Goal: Information Seeking & Learning: Stay updated

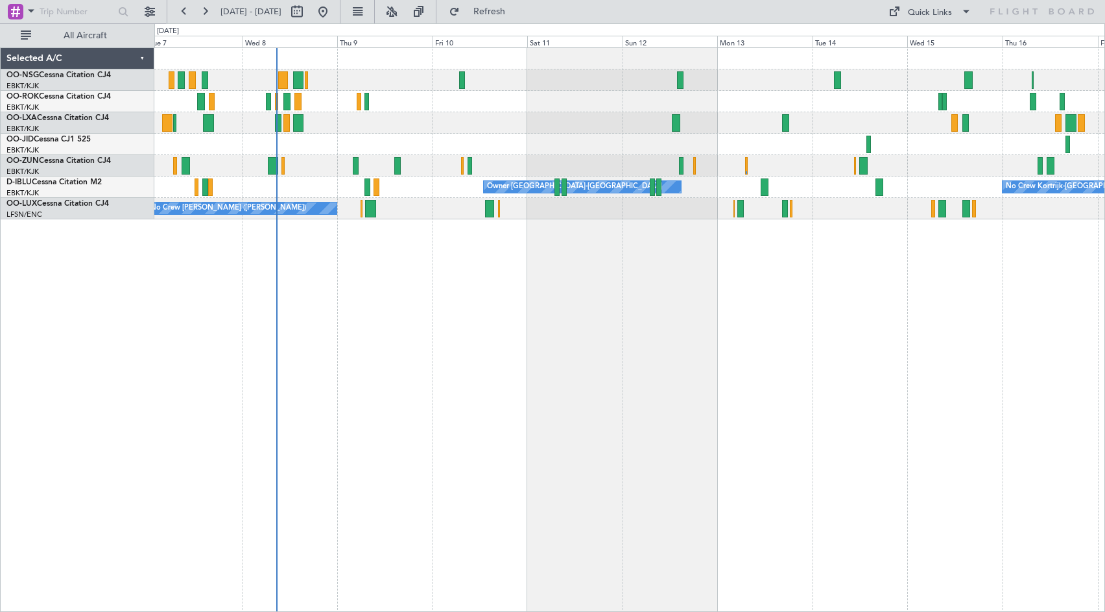
click at [566, 293] on div "Planned Maint Kortrijk-[GEOGRAPHIC_DATA] Owner [GEOGRAPHIC_DATA]-[GEOGRAPHIC_DA…" at bounding box center [629, 329] width 951 height 564
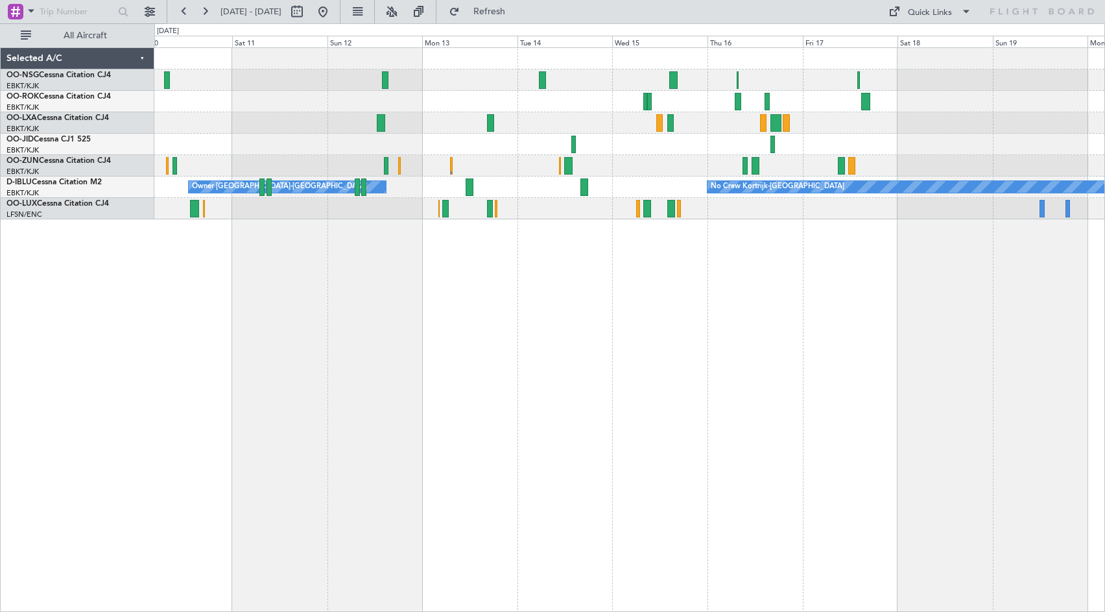
click at [597, 249] on div "Owner [GEOGRAPHIC_DATA]-[GEOGRAPHIC_DATA] No Crew Kortrijk-[GEOGRAPHIC_DATA] No…" at bounding box center [629, 329] width 951 height 564
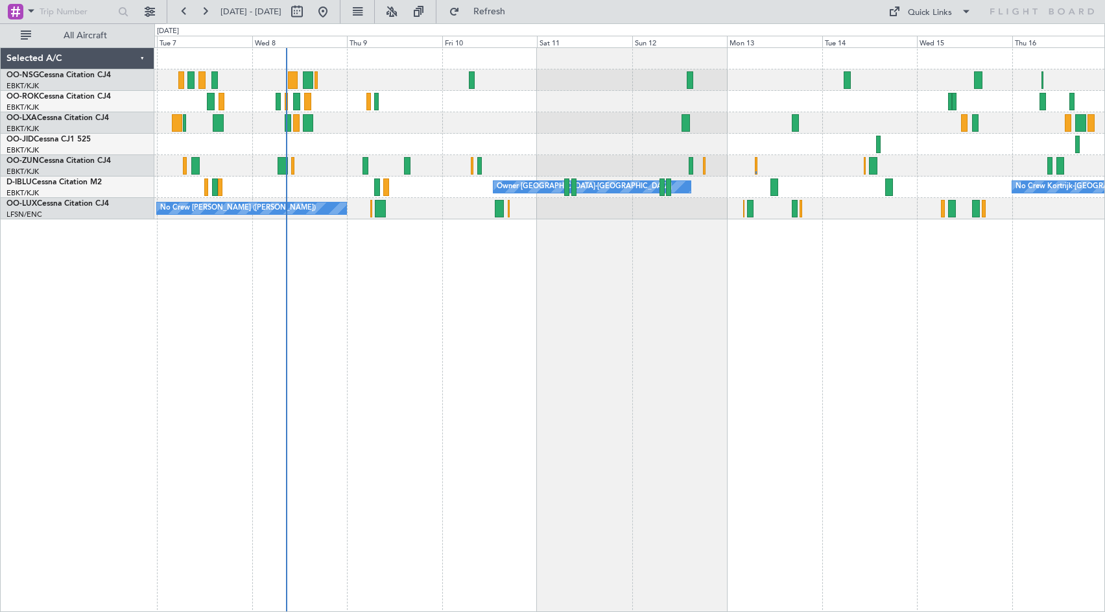
click at [874, 265] on div "Planned Maint Kortrijk-[GEOGRAPHIC_DATA] Owner [GEOGRAPHIC_DATA]-[GEOGRAPHIC_DA…" at bounding box center [629, 329] width 951 height 564
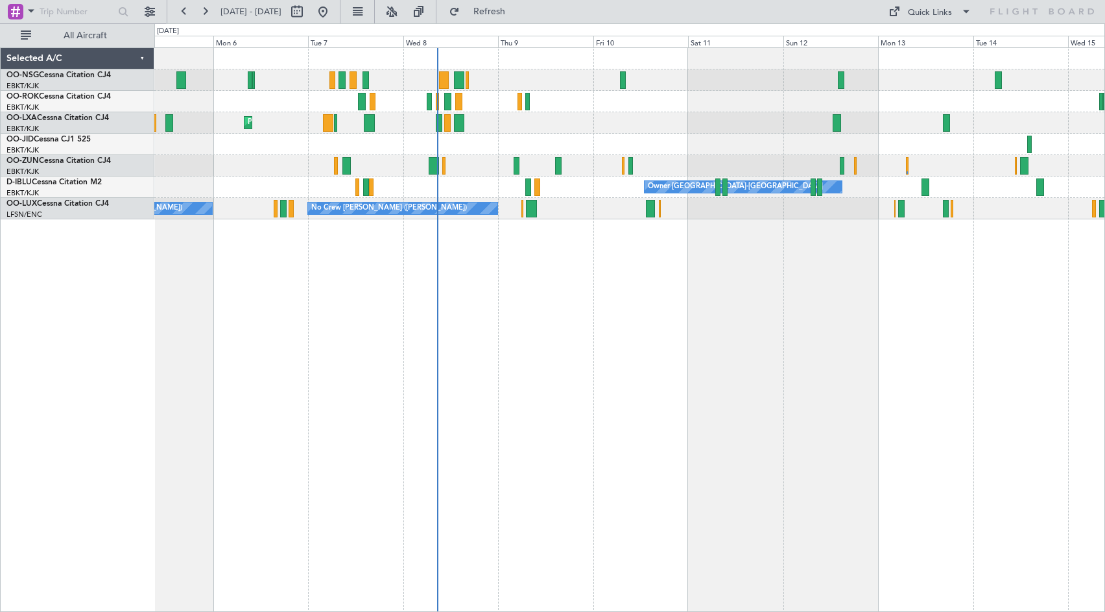
click at [584, 318] on div "Planned Maint Kortrijk-[GEOGRAPHIC_DATA] AOG Maint [GEOGRAPHIC_DATA] Owner [GEO…" at bounding box center [629, 329] width 951 height 564
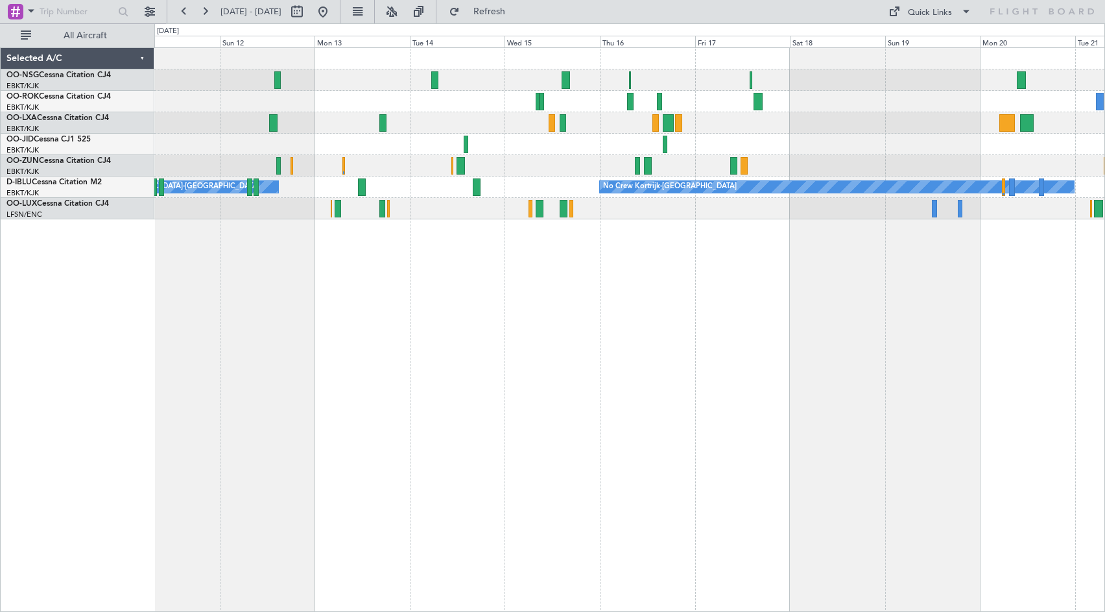
click at [182, 88] on div "Owner [GEOGRAPHIC_DATA]-[GEOGRAPHIC_DATA] No Crew Kortrijk-[GEOGRAPHIC_DATA] No…" at bounding box center [629, 133] width 950 height 171
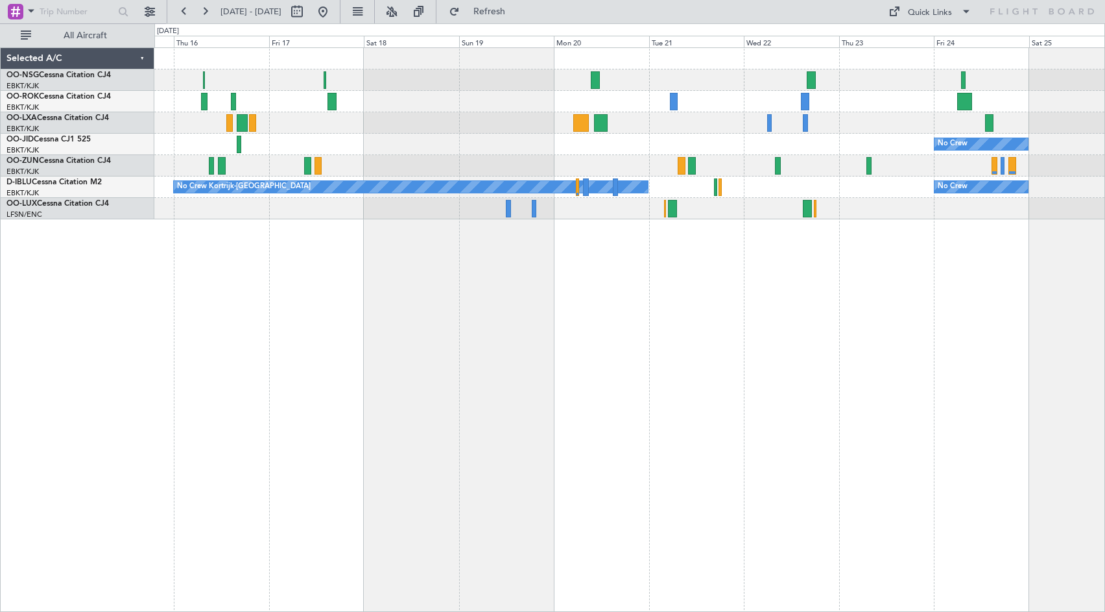
click at [411, 121] on div "No Crew No Crew Kortrijk-[GEOGRAPHIC_DATA] No Crew" at bounding box center [629, 133] width 950 height 171
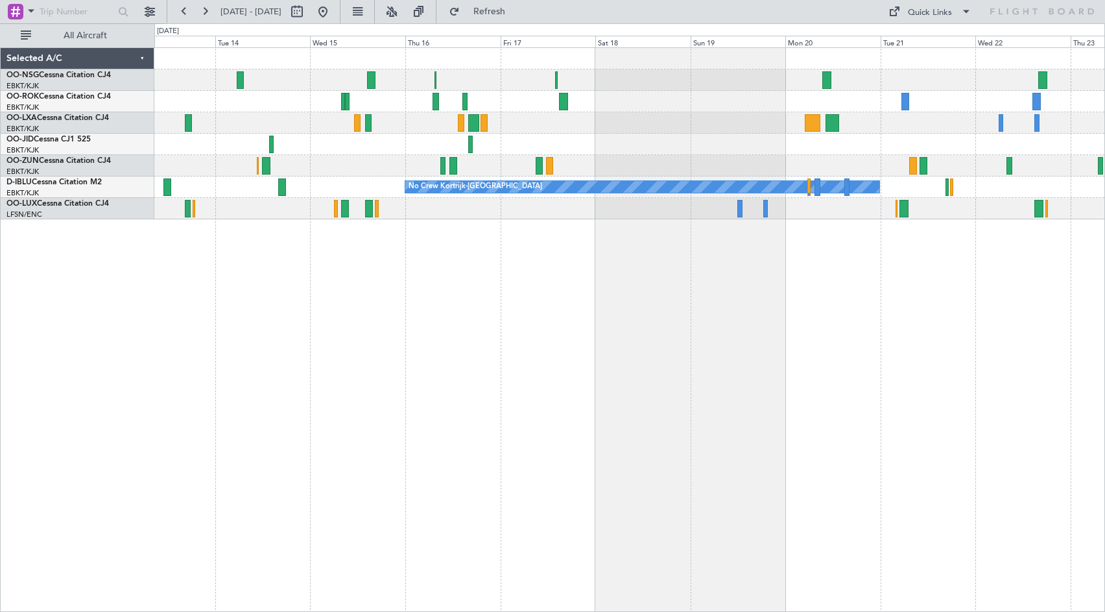
click at [734, 117] on div at bounding box center [629, 122] width 950 height 21
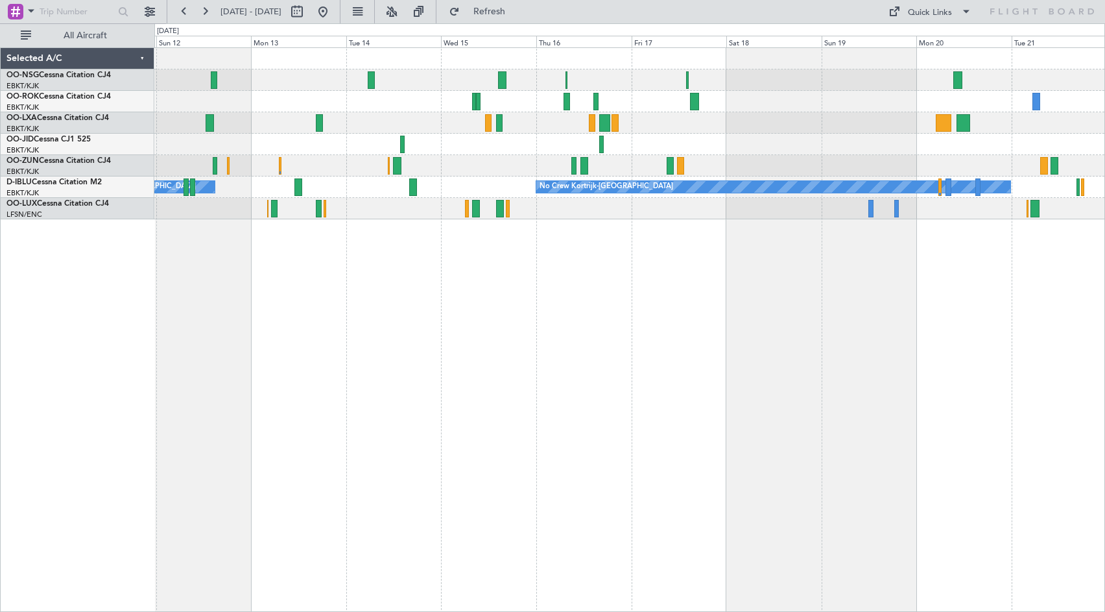
click at [844, 91] on div "No Crew No Crew Kortrijk-[GEOGRAPHIC_DATA] Owner [GEOGRAPHIC_DATA]-[GEOGRAPHIC_…" at bounding box center [629, 133] width 950 height 171
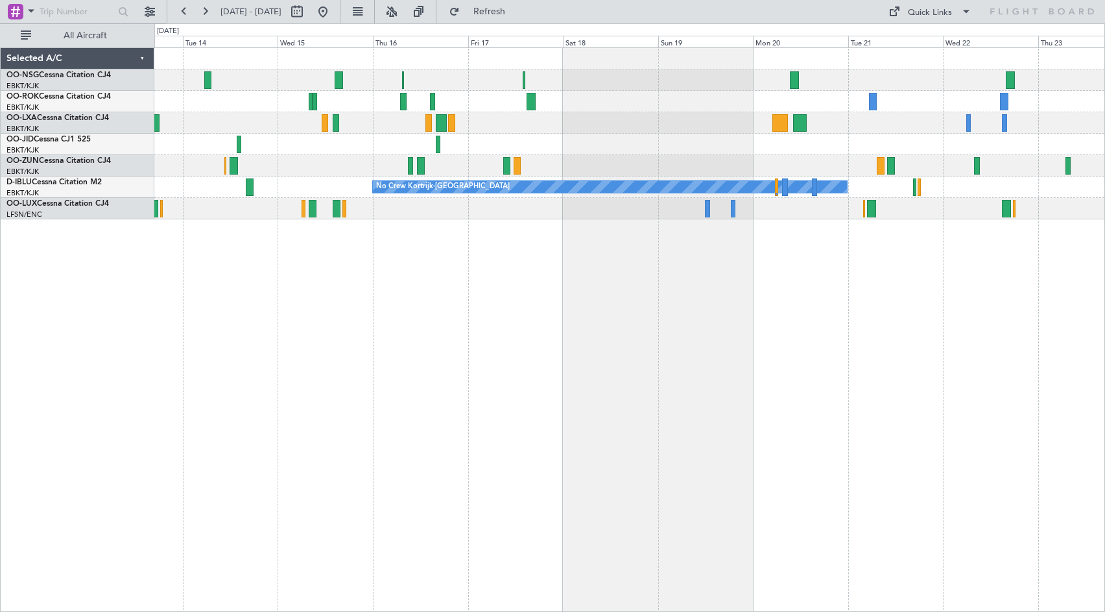
click at [702, 136] on div "No Crew" at bounding box center [629, 144] width 950 height 21
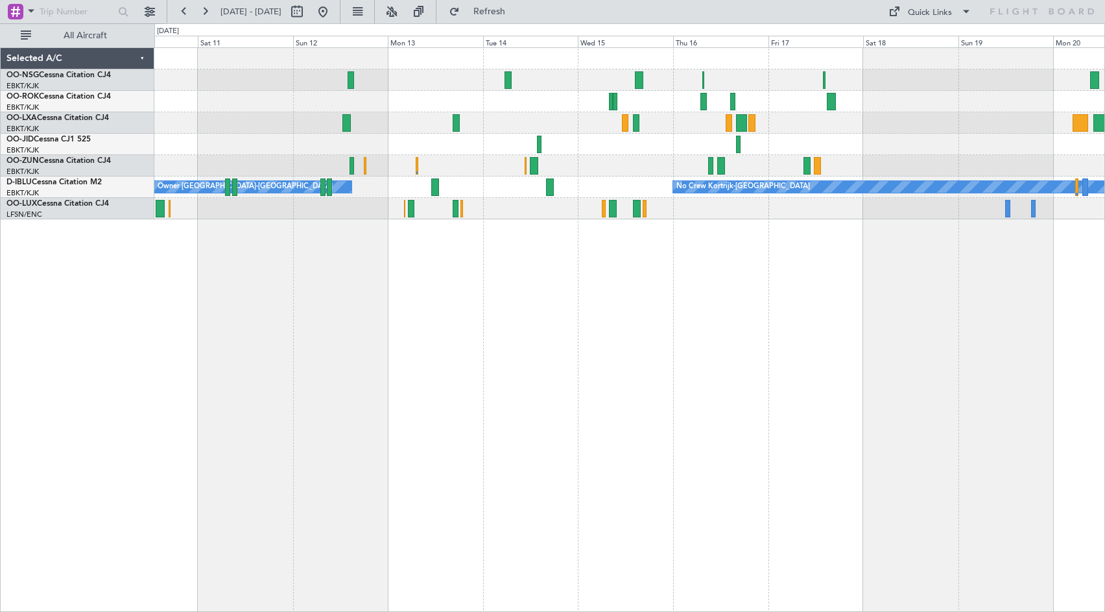
click at [972, 147] on div at bounding box center [629, 144] width 950 height 21
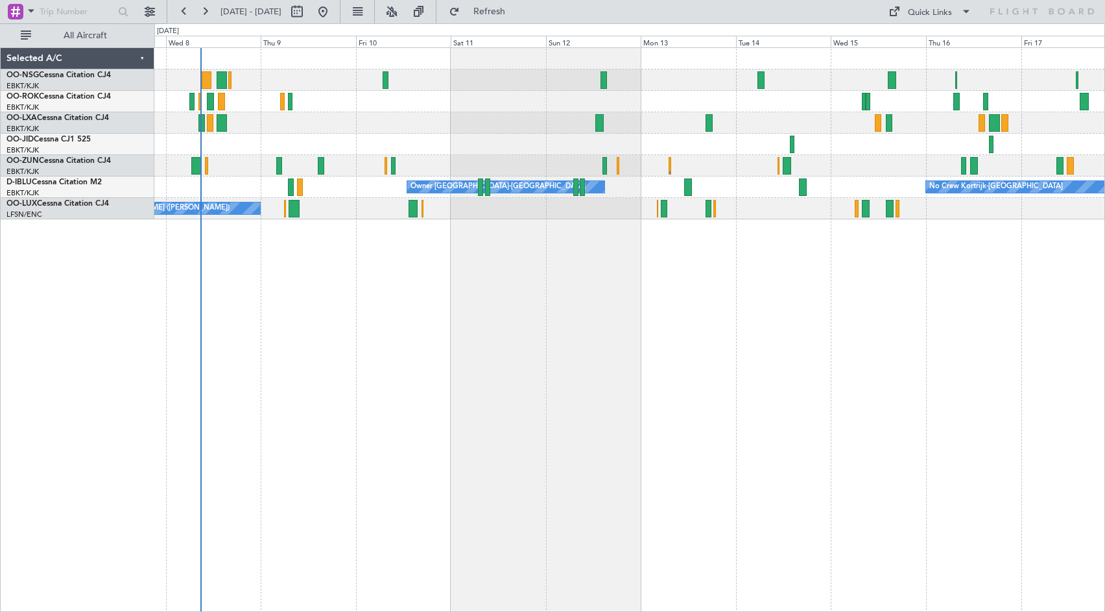
click at [691, 156] on div "Planned Maint Kortrijk-[GEOGRAPHIC_DATA] No Crew Kortrijk-[GEOGRAPHIC_DATA] Own…" at bounding box center [629, 133] width 950 height 171
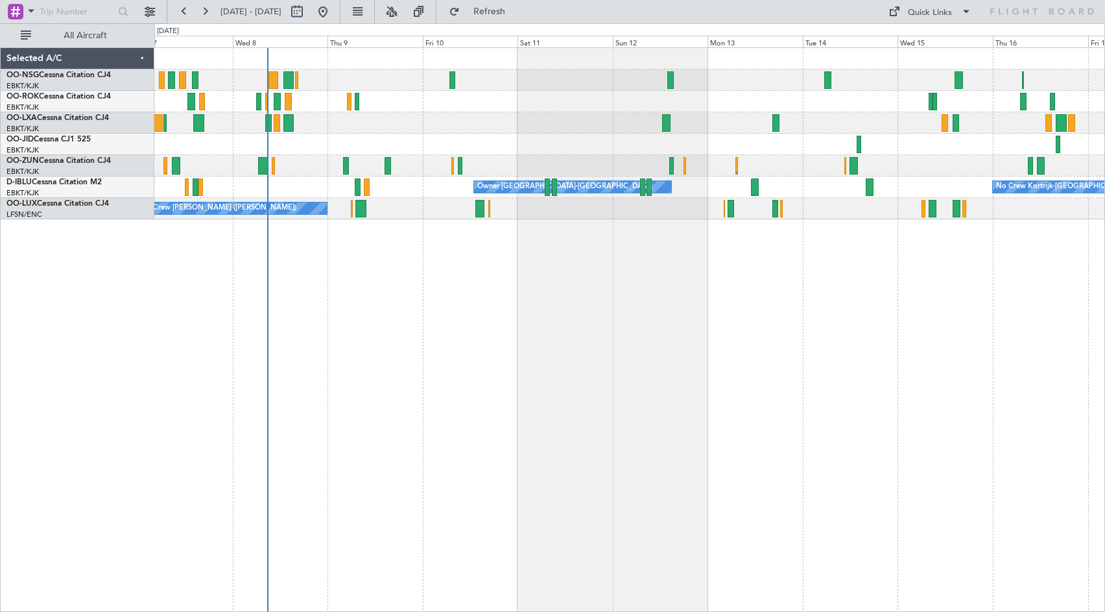
click at [551, 143] on div at bounding box center [629, 144] width 950 height 21
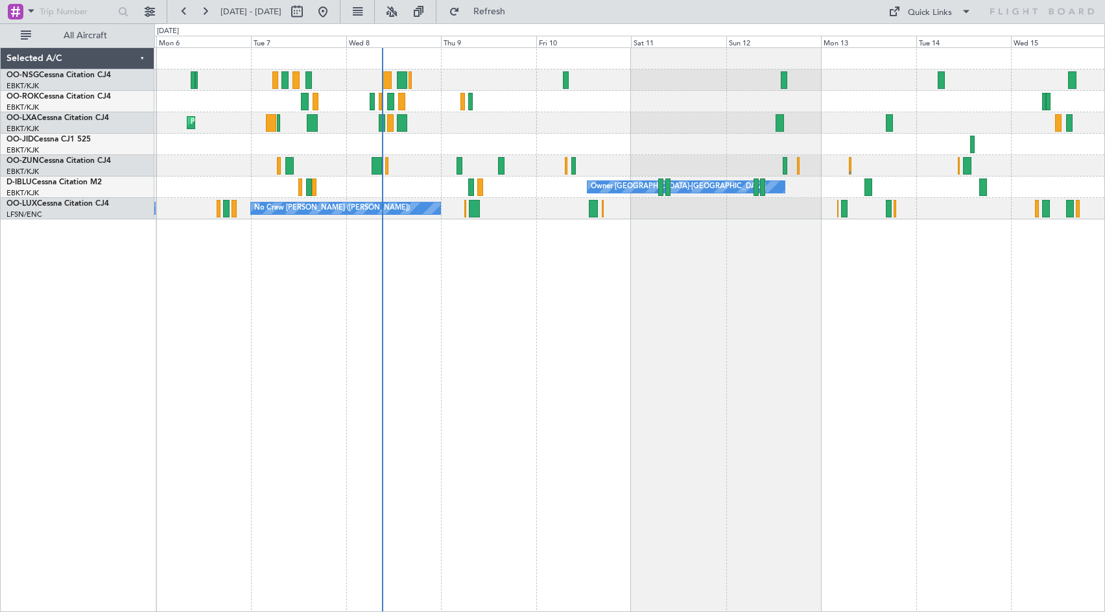
click at [553, 305] on div "Planned Maint Kortrijk-[GEOGRAPHIC_DATA] Owner [GEOGRAPHIC_DATA]-[GEOGRAPHIC_DA…" at bounding box center [629, 329] width 951 height 564
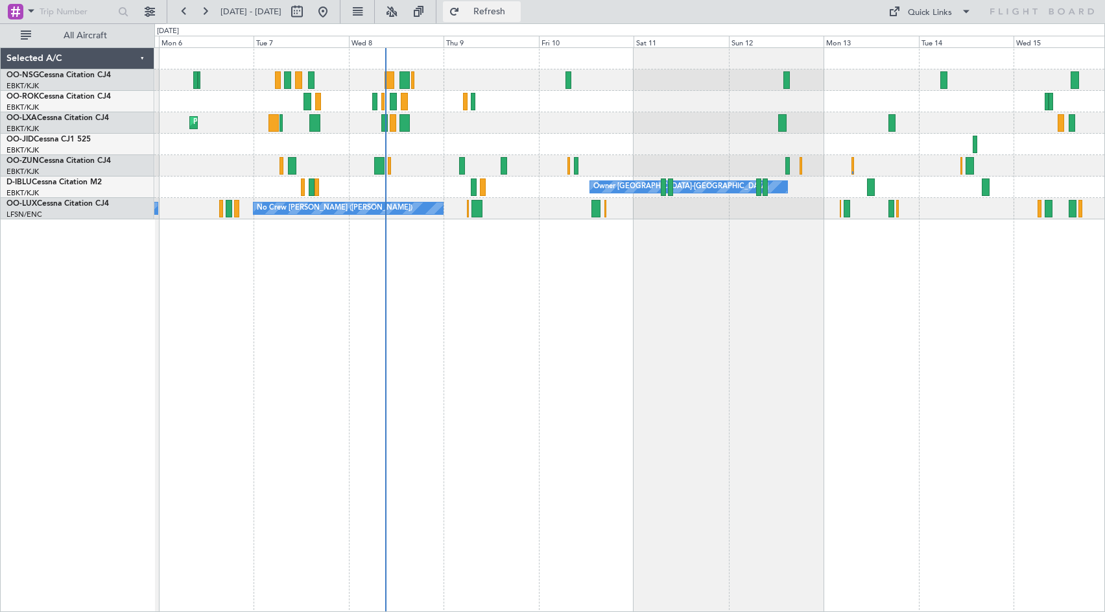
click at [517, 10] on span "Refresh" at bounding box center [489, 11] width 54 height 9
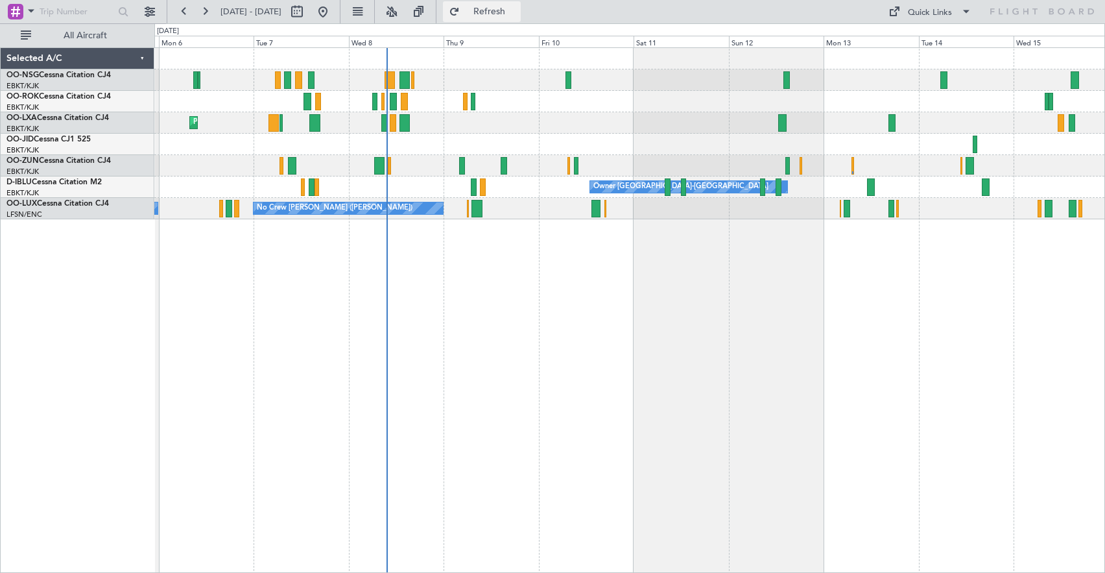
click at [507, 14] on span "Refresh" at bounding box center [489, 11] width 54 height 9
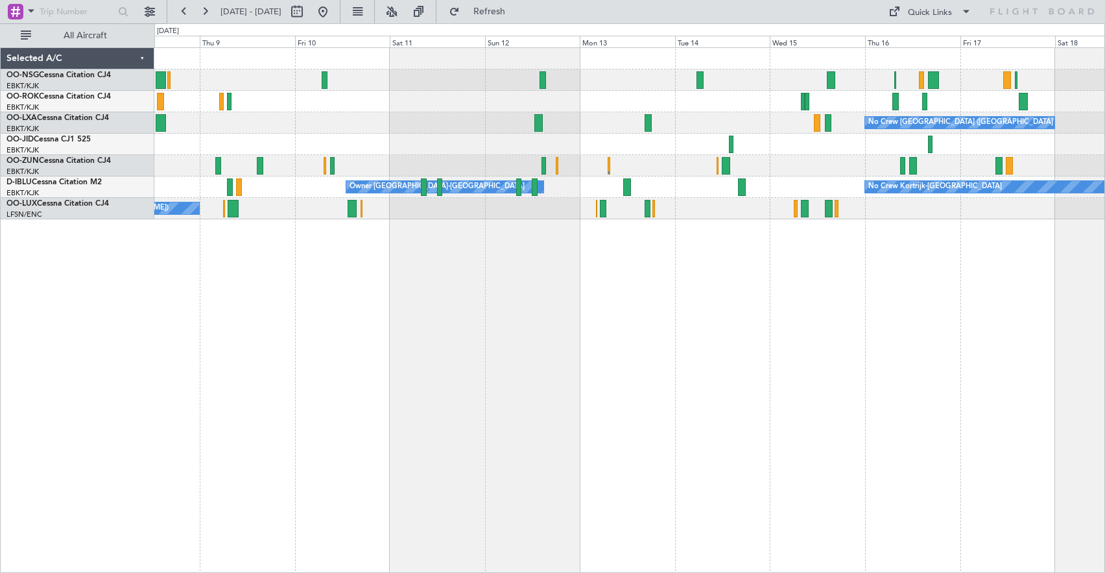
click at [664, 290] on div "No Crew [GEOGRAPHIC_DATA] ([GEOGRAPHIC_DATA] National) Planned Maint [GEOGRAPHI…" at bounding box center [629, 309] width 951 height 525
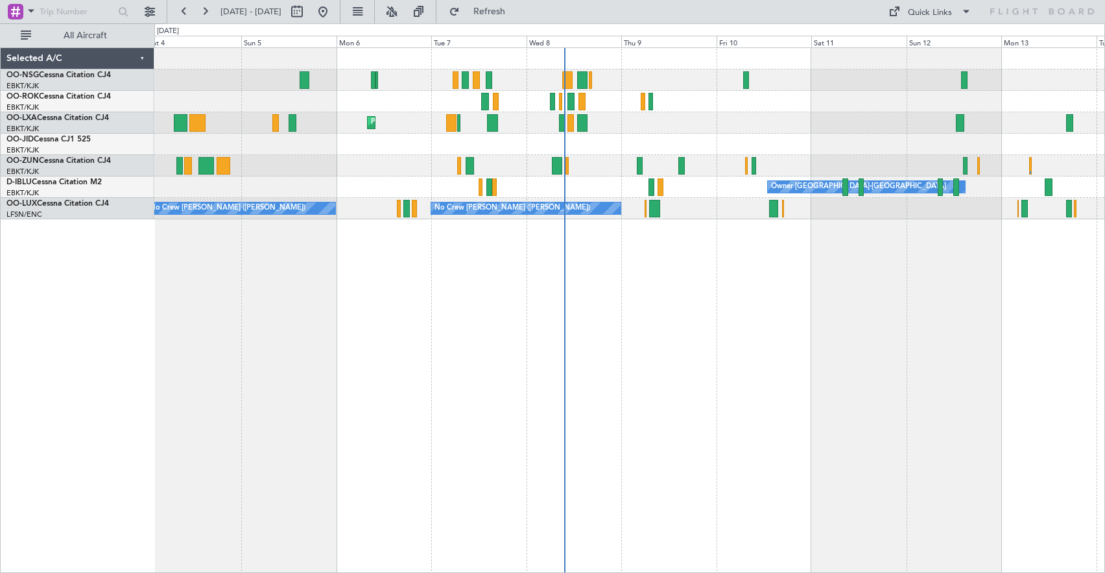
click at [874, 420] on div "AOG Maint Kortrijk-[GEOGRAPHIC_DATA] Planned Maint [GEOGRAPHIC_DATA]-[GEOGRAPHI…" at bounding box center [629, 309] width 951 height 525
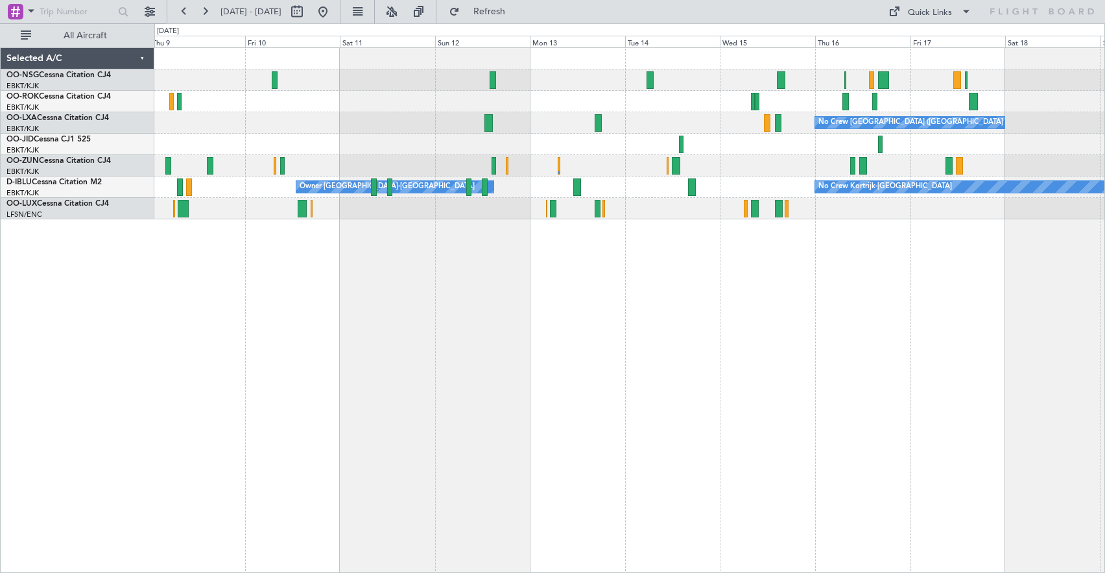
click at [410, 372] on div "No Crew [GEOGRAPHIC_DATA] ([GEOGRAPHIC_DATA] National) No Crew Kortrijk-[GEOGRA…" at bounding box center [629, 309] width 951 height 525
click at [905, 9] on button "Quick Links" at bounding box center [930, 11] width 96 height 21
click at [921, 71] on button "Crew Board" at bounding box center [933, 73] width 97 height 31
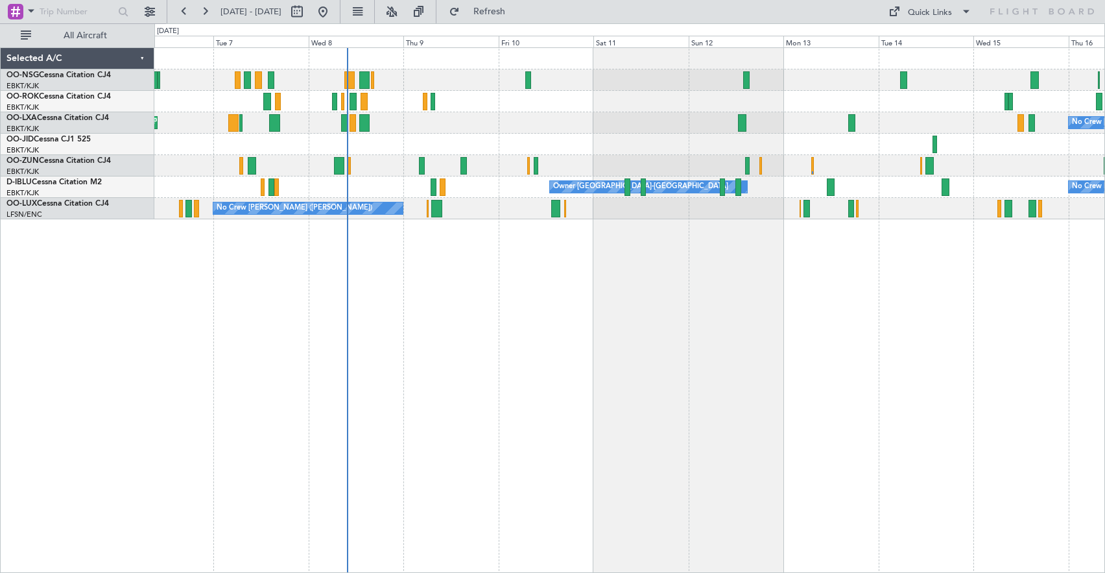
click at [567, 353] on div "No Crew [GEOGRAPHIC_DATA] ([GEOGRAPHIC_DATA] National) Planned Maint [GEOGRAPHI…" at bounding box center [629, 309] width 951 height 525
click at [509, 14] on span "Refresh" at bounding box center [489, 11] width 54 height 9
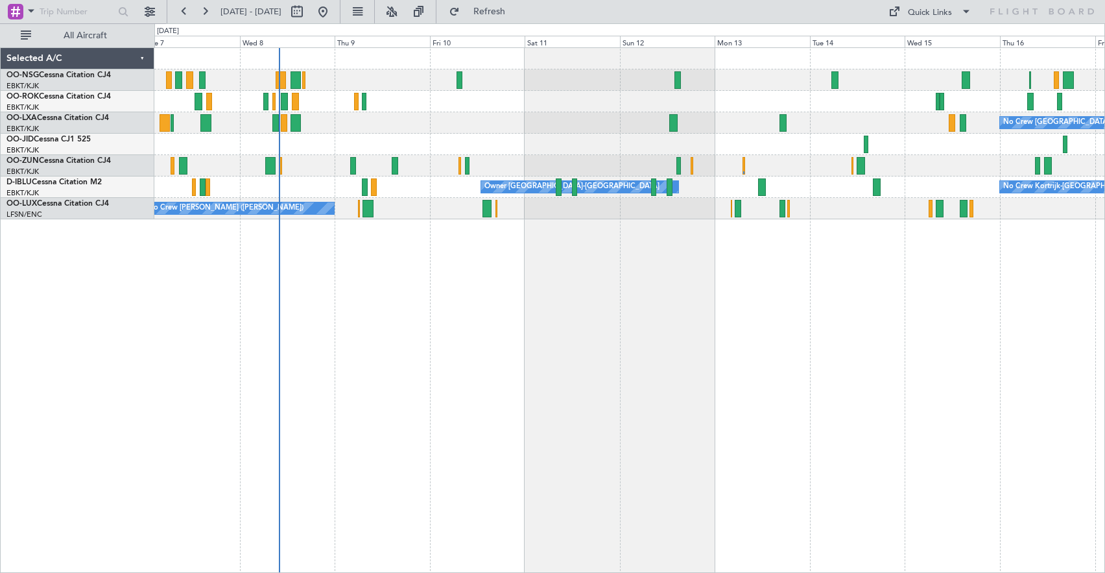
click at [634, 261] on div "No Crew [GEOGRAPHIC_DATA] ([GEOGRAPHIC_DATA] National) Planned Maint [GEOGRAPHI…" at bounding box center [629, 309] width 951 height 525
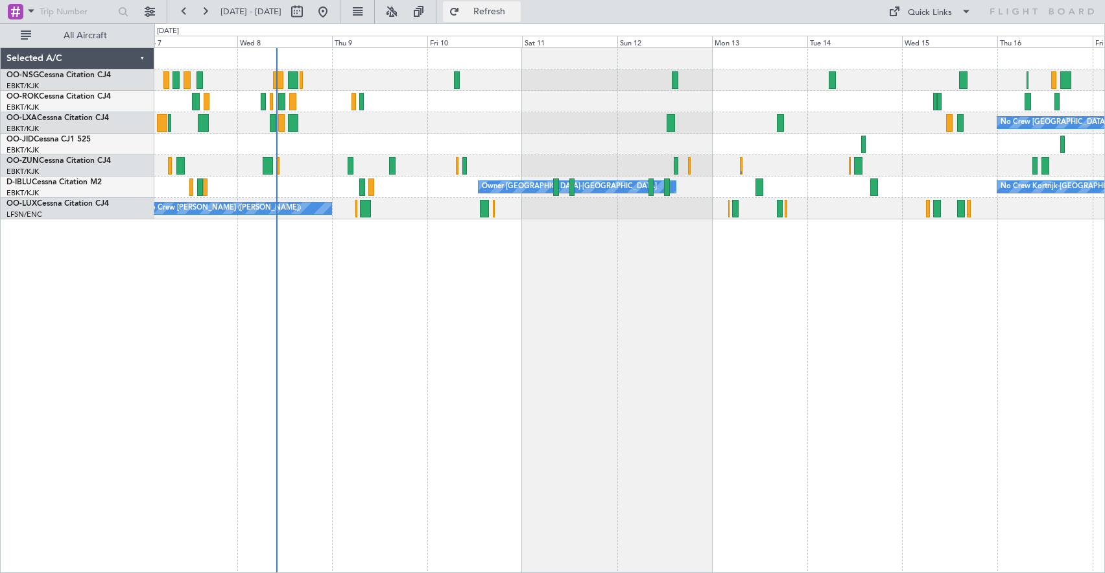
click at [514, 16] on span "Refresh" at bounding box center [489, 11] width 54 height 9
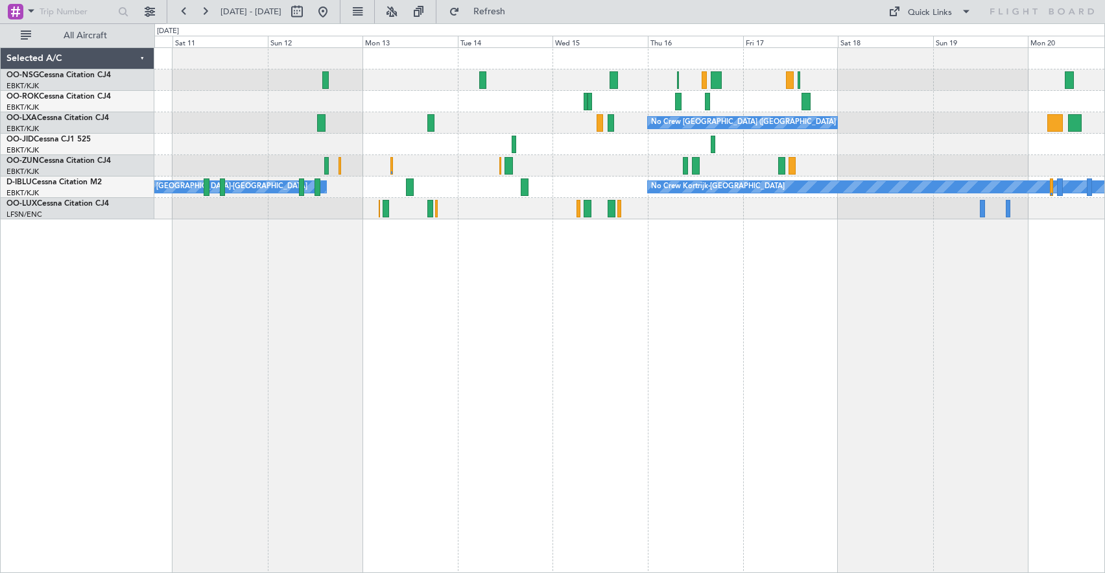
click at [600, 165] on div at bounding box center [629, 165] width 950 height 21
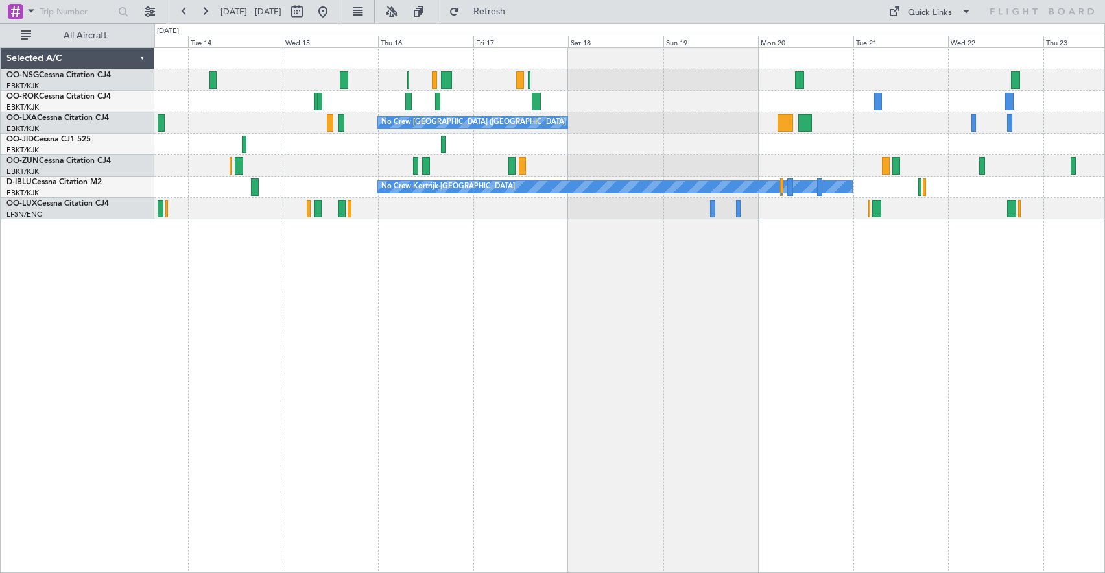
click at [634, 155] on div "No Crew" at bounding box center [629, 144] width 950 height 21
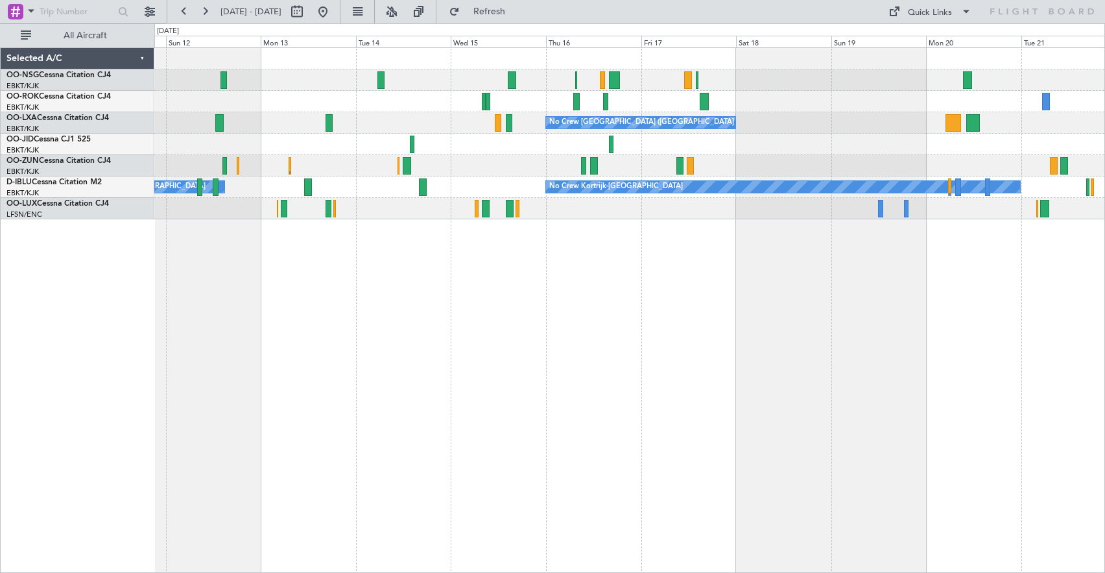
click at [802, 158] on div "No Crew [GEOGRAPHIC_DATA] ([GEOGRAPHIC_DATA] National) No Crew No Crew Kortrijk…" at bounding box center [629, 133] width 950 height 171
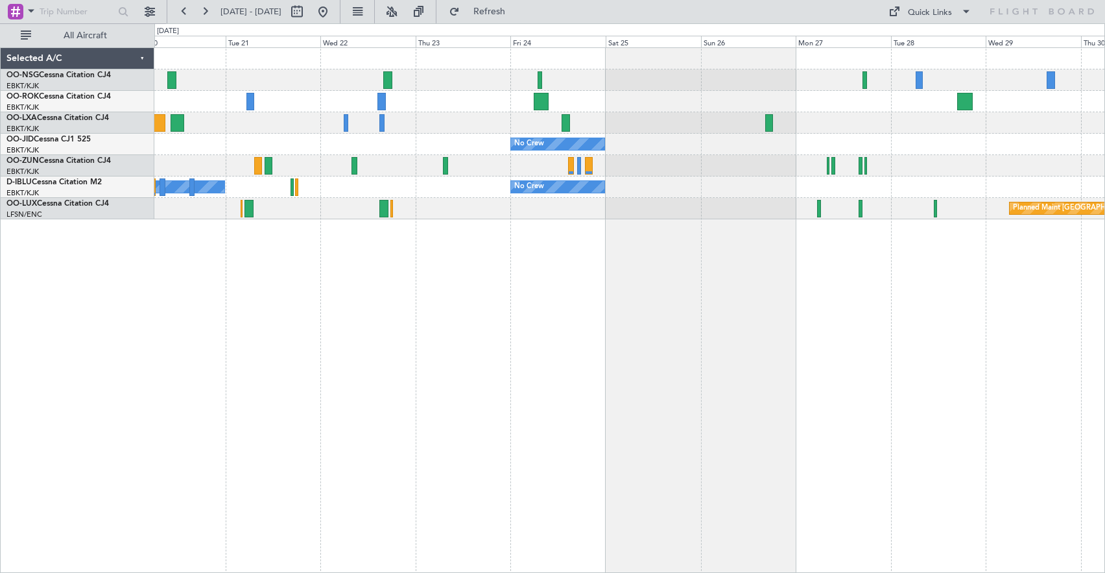
click at [254, 89] on div at bounding box center [629, 79] width 950 height 21
click at [307, 91] on div "No Crew [GEOGRAPHIC_DATA] ([GEOGRAPHIC_DATA] National) No Crew No Crew Kortrijk…" at bounding box center [629, 133] width 950 height 171
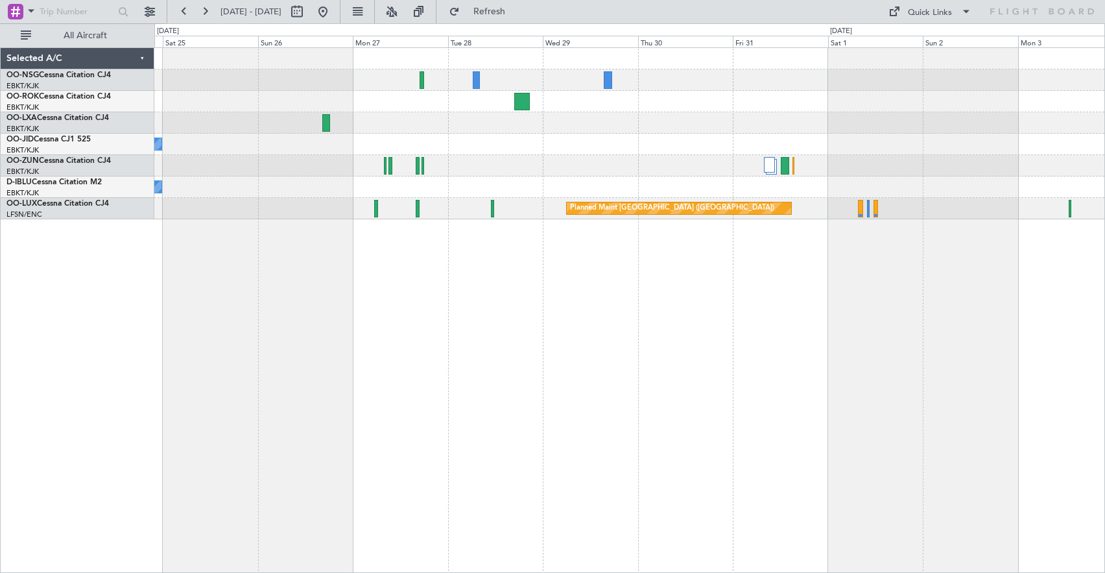
click at [429, 148] on div "No Crew No Crew Planned Maint [GEOGRAPHIC_DATA] ([GEOGRAPHIC_DATA])" at bounding box center [629, 133] width 950 height 171
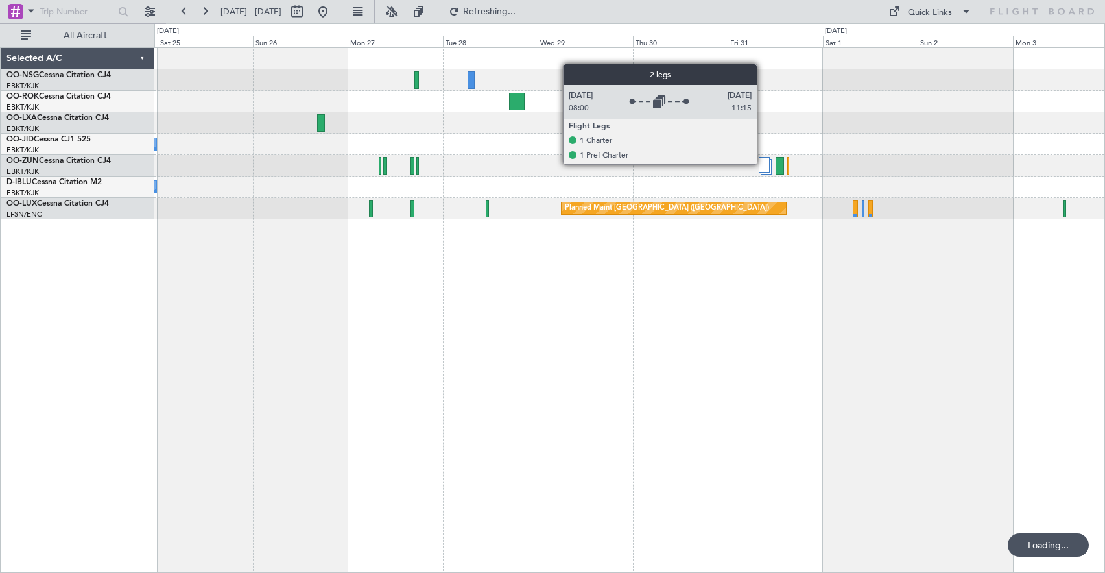
click at [763, 163] on div at bounding box center [764, 165] width 11 height 16
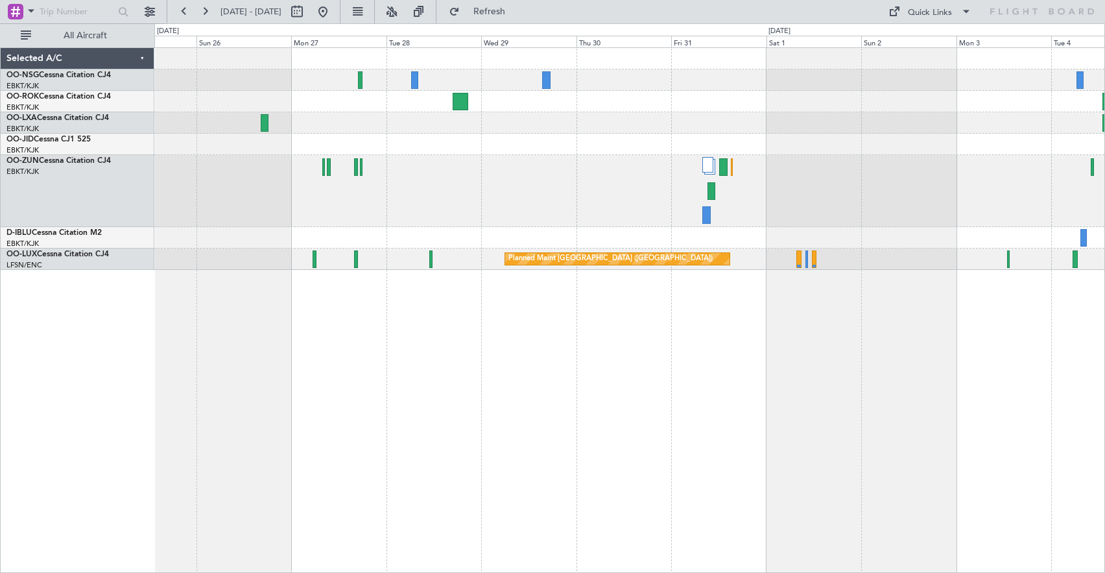
click at [750, 132] on div at bounding box center [629, 122] width 950 height 21
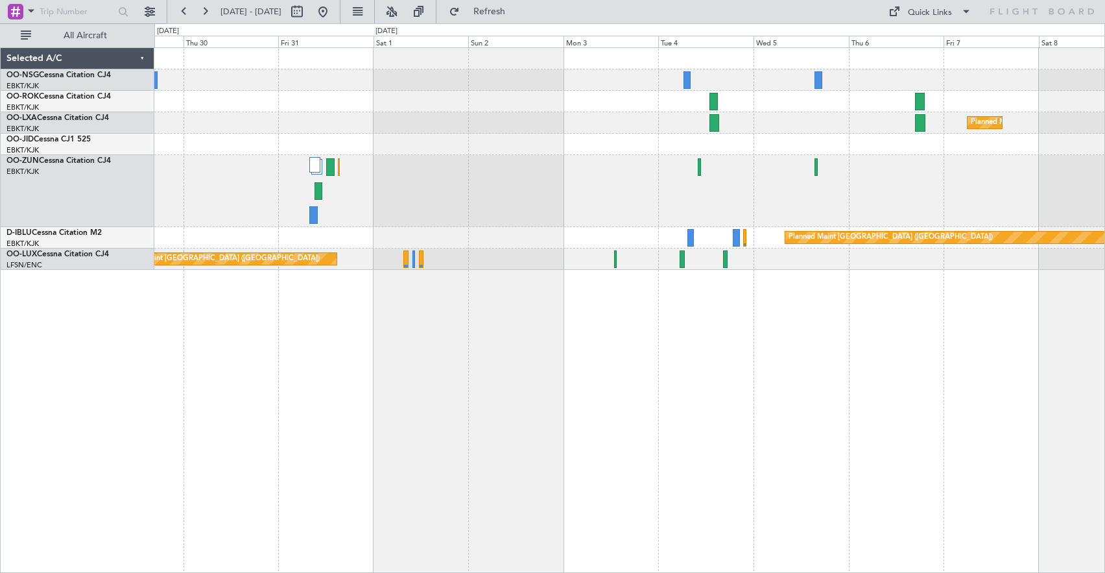
click at [448, 102] on div "Planned Maint Kortrijk-[GEOGRAPHIC_DATA] Planned Maint [GEOGRAPHIC_DATA] ([GEOG…" at bounding box center [629, 159] width 950 height 222
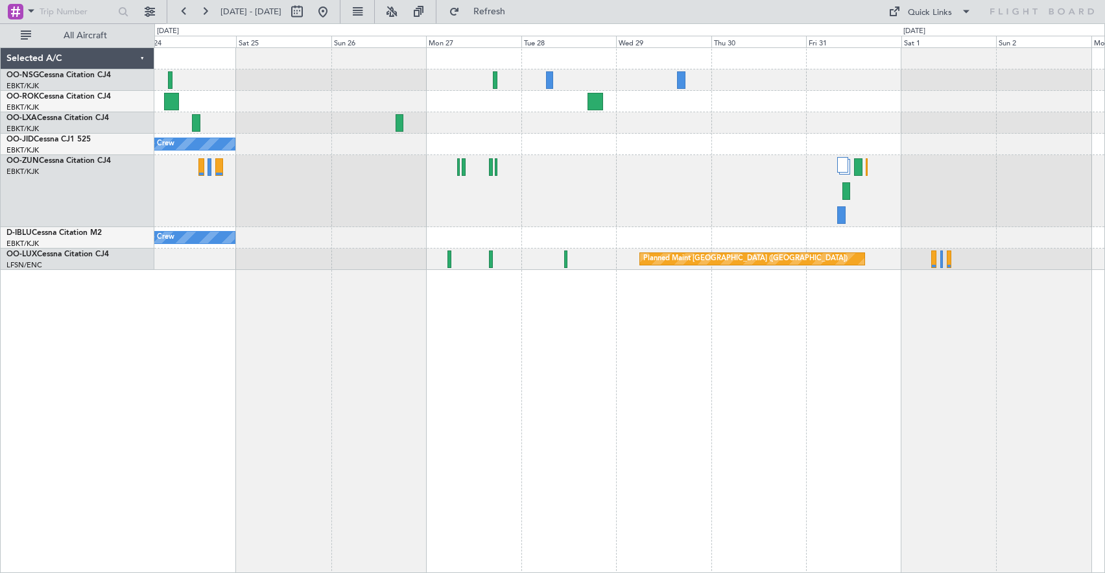
click at [820, 326] on div "No Crew No Crew Planned Maint [GEOGRAPHIC_DATA] ([GEOGRAPHIC_DATA]) Planned Mai…" at bounding box center [629, 309] width 951 height 525
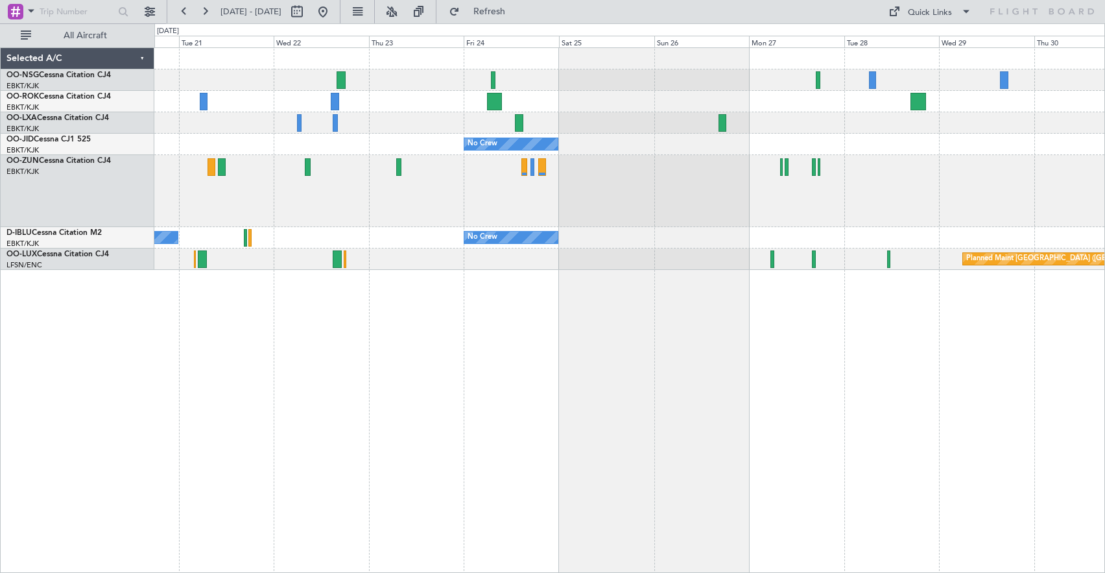
click at [741, 318] on div "No Crew No Crew No Crew Kortrijk-[GEOGRAPHIC_DATA] Planned Maint [GEOGRAPHIC_DA…" at bounding box center [629, 309] width 951 height 525
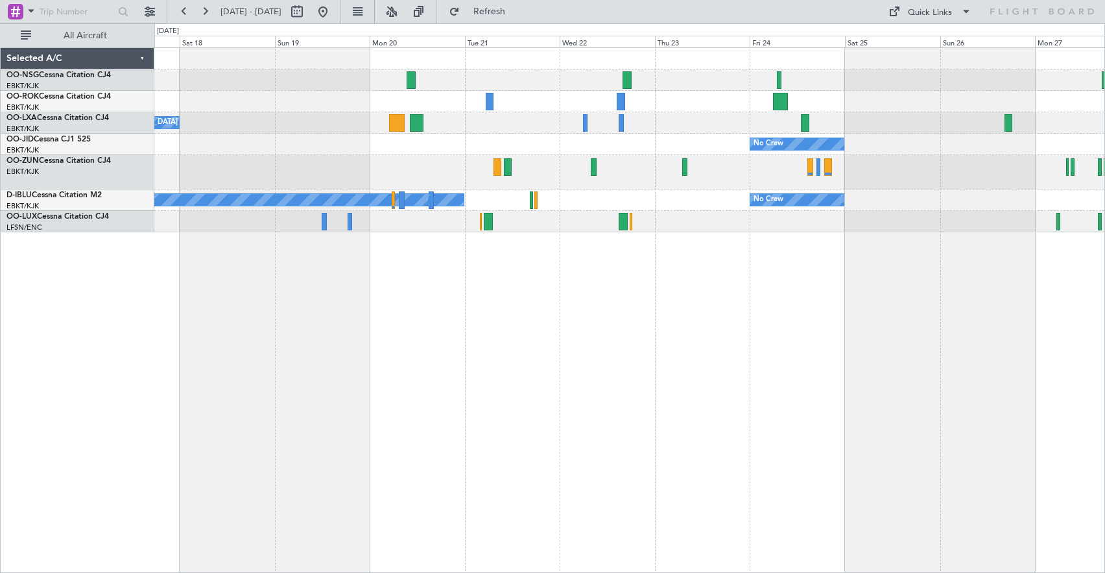
click at [636, 202] on div "No Crew [GEOGRAPHIC_DATA] ([GEOGRAPHIC_DATA] National) No Crew No Crew No Crew …" at bounding box center [629, 140] width 950 height 184
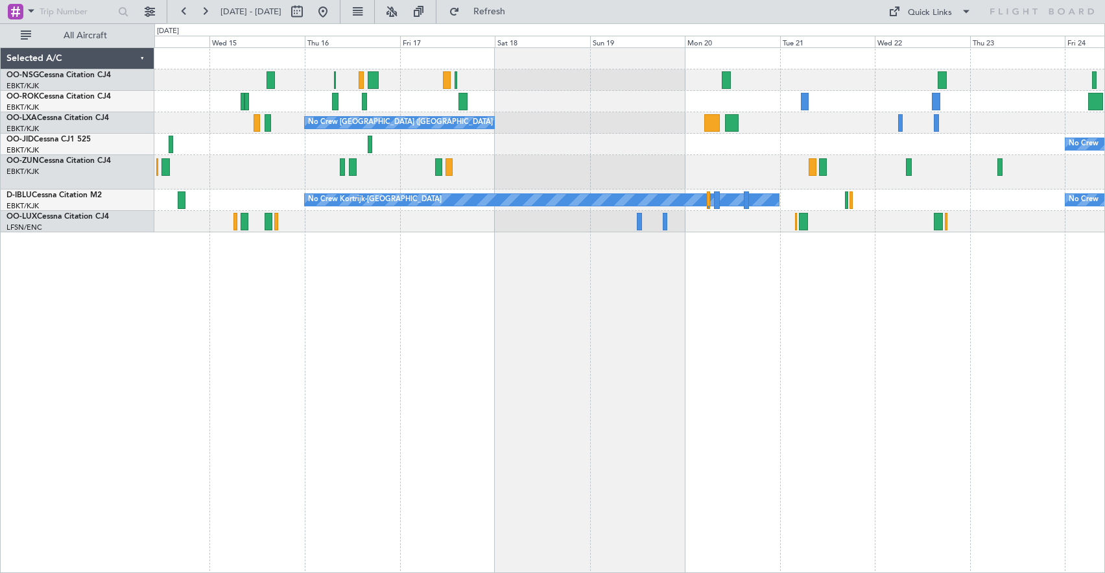
click at [800, 141] on div "No Crew [GEOGRAPHIC_DATA] ([GEOGRAPHIC_DATA] National) No Crew No Crew No Crew …" at bounding box center [629, 140] width 950 height 184
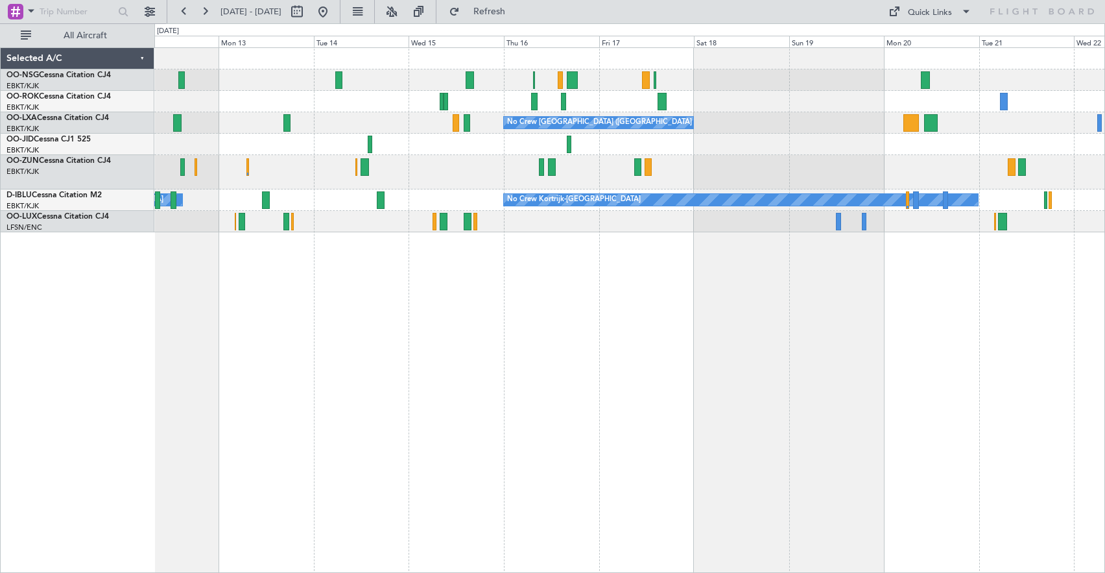
click at [881, 158] on div "No Crew [GEOGRAPHIC_DATA] ([GEOGRAPHIC_DATA] National) No Crew No Crew Kortrijk…" at bounding box center [629, 140] width 950 height 184
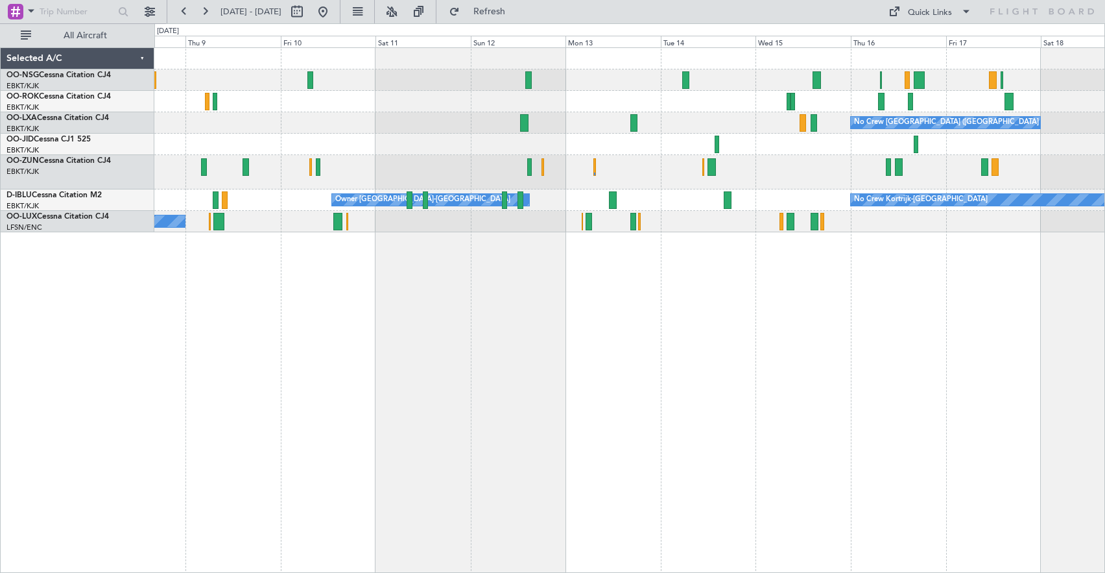
click at [793, 189] on div at bounding box center [629, 172] width 950 height 34
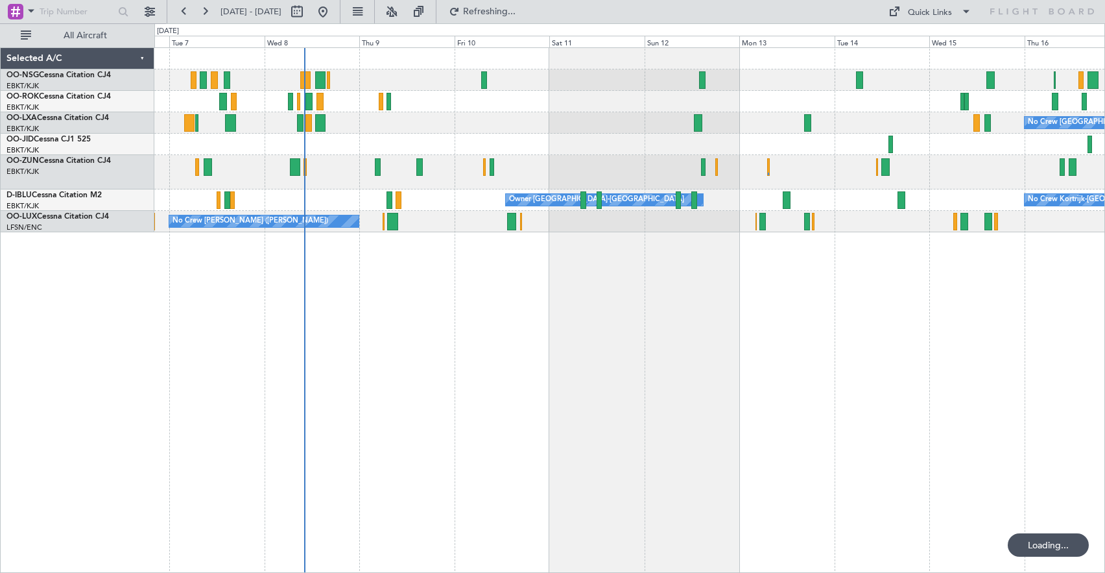
click at [732, 185] on div at bounding box center [629, 172] width 950 height 34
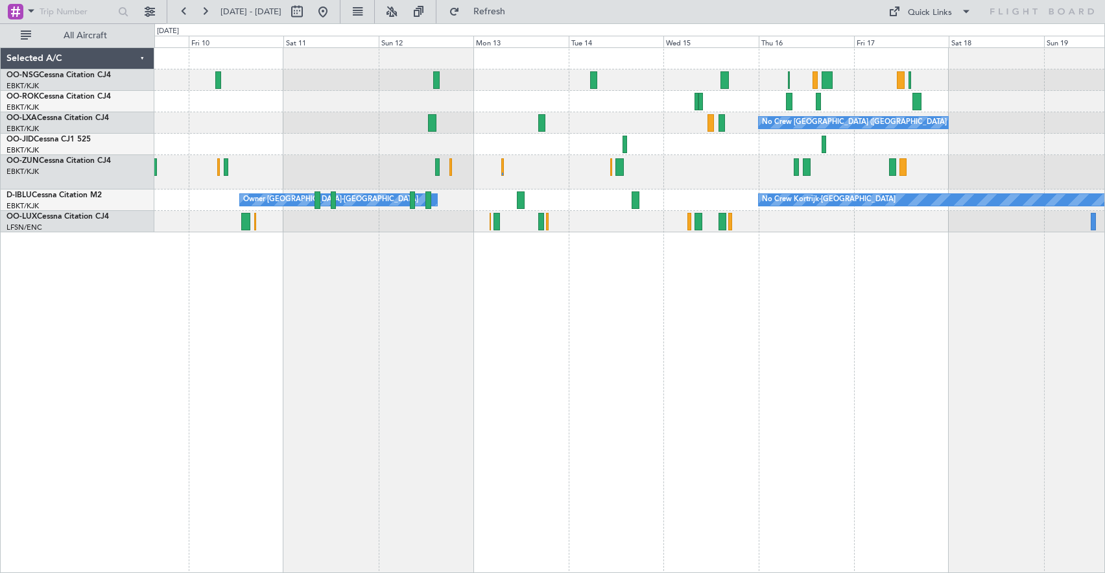
click at [768, 161] on div "No Crew [GEOGRAPHIC_DATA] ([GEOGRAPHIC_DATA] National) No Crew Kortrijk-[GEOGRA…" at bounding box center [629, 140] width 950 height 184
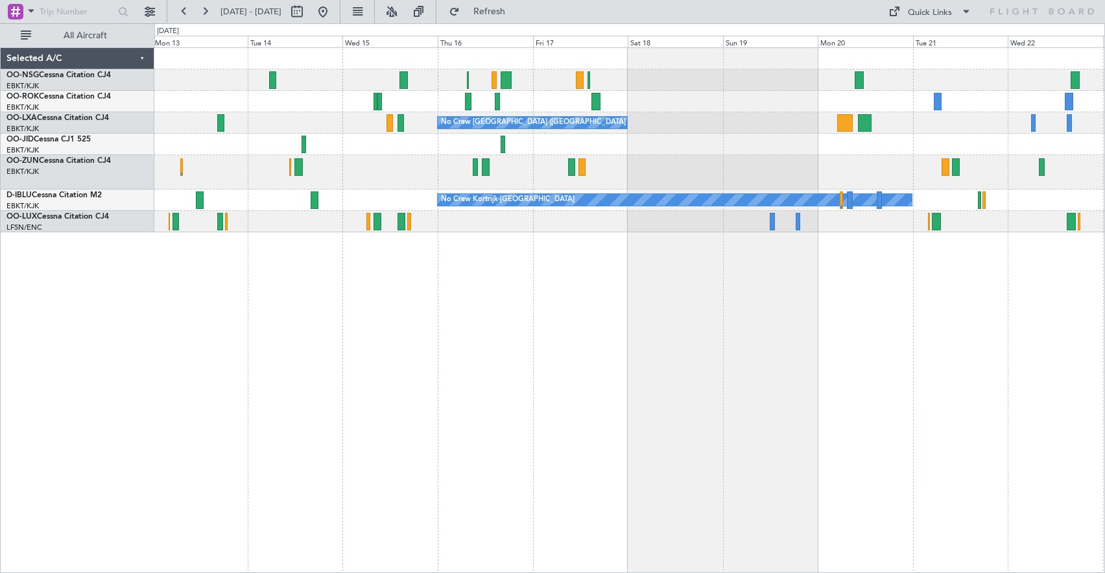
click at [625, 176] on div at bounding box center [629, 172] width 950 height 34
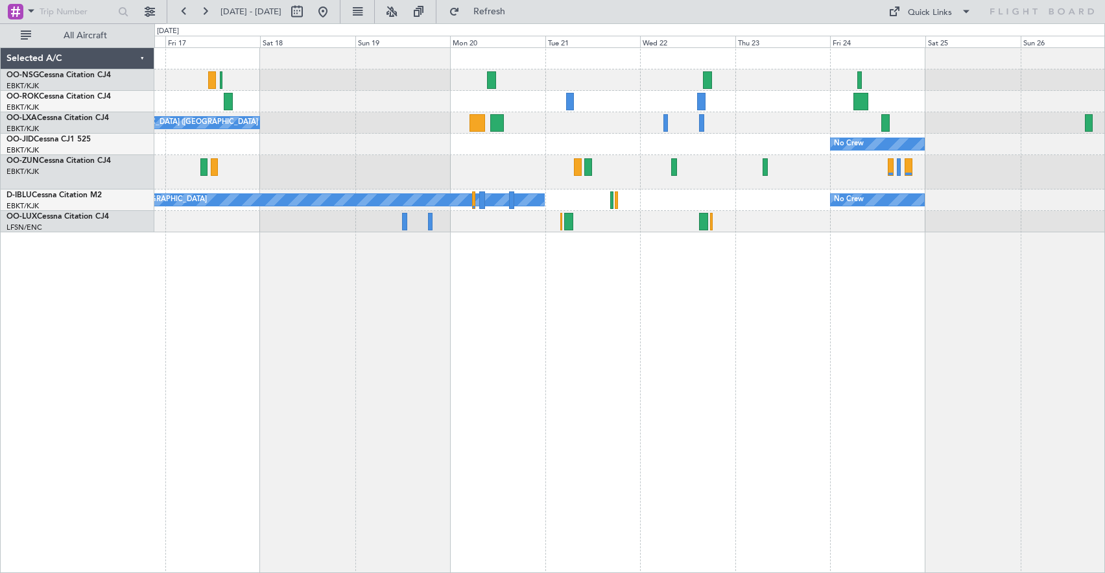
click at [665, 204] on div "No Crew Kortrijk-[GEOGRAPHIC_DATA] No Crew" at bounding box center [629, 199] width 950 height 21
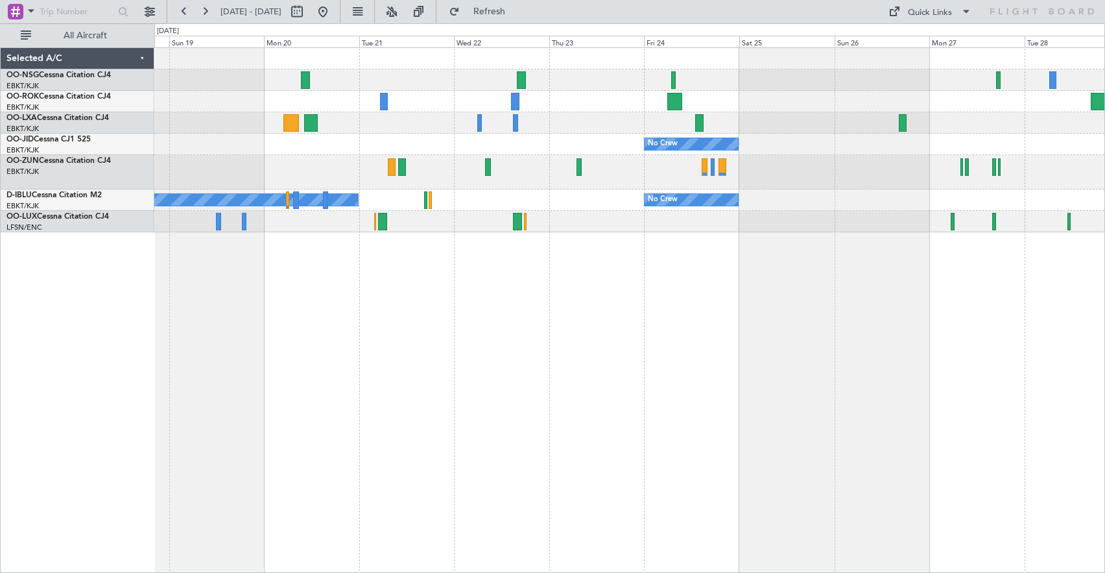
click at [529, 186] on div "No Crew [GEOGRAPHIC_DATA] ([GEOGRAPHIC_DATA] National) No Crew No Crew Kortrijk…" at bounding box center [629, 140] width 950 height 184
